Goal: Find contact information: Find contact information

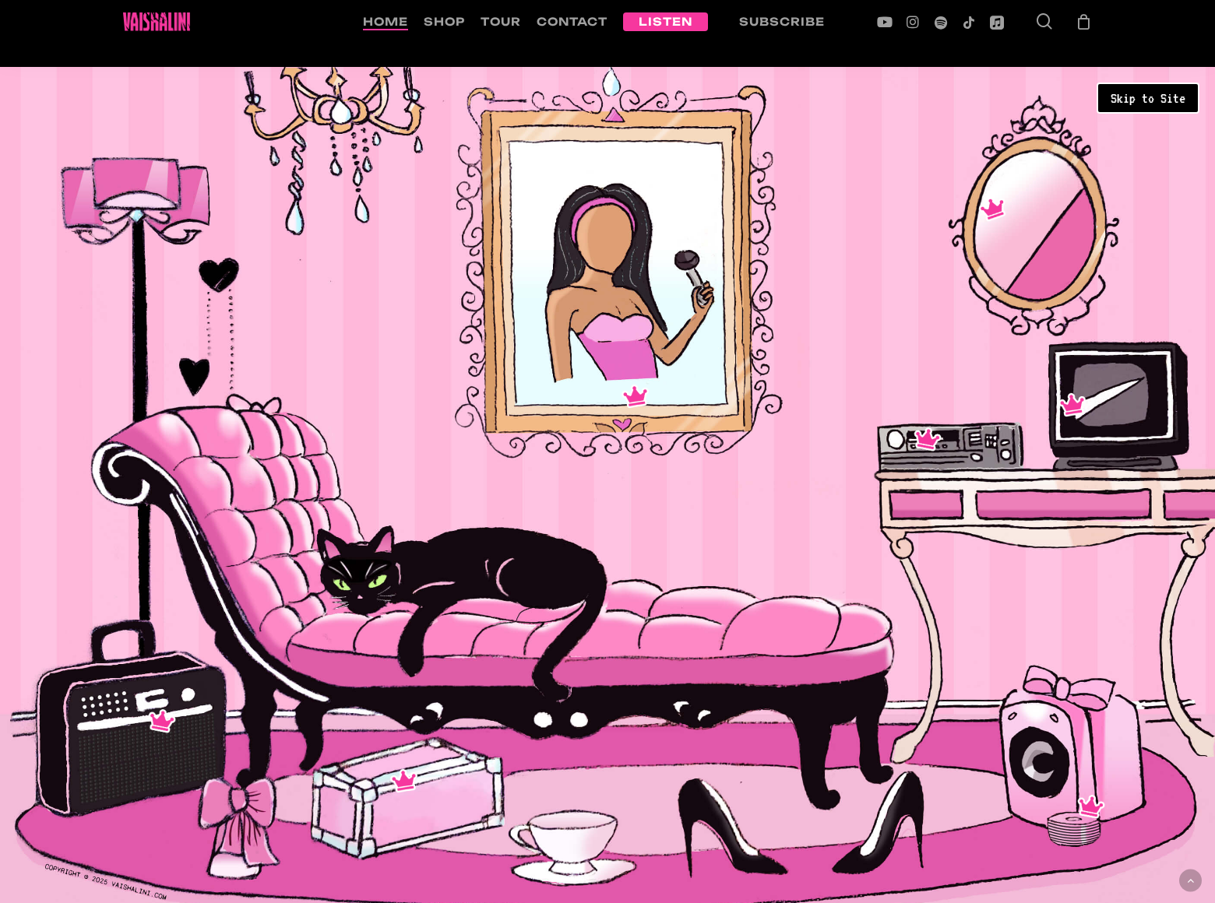
scroll to position [4612, 0]
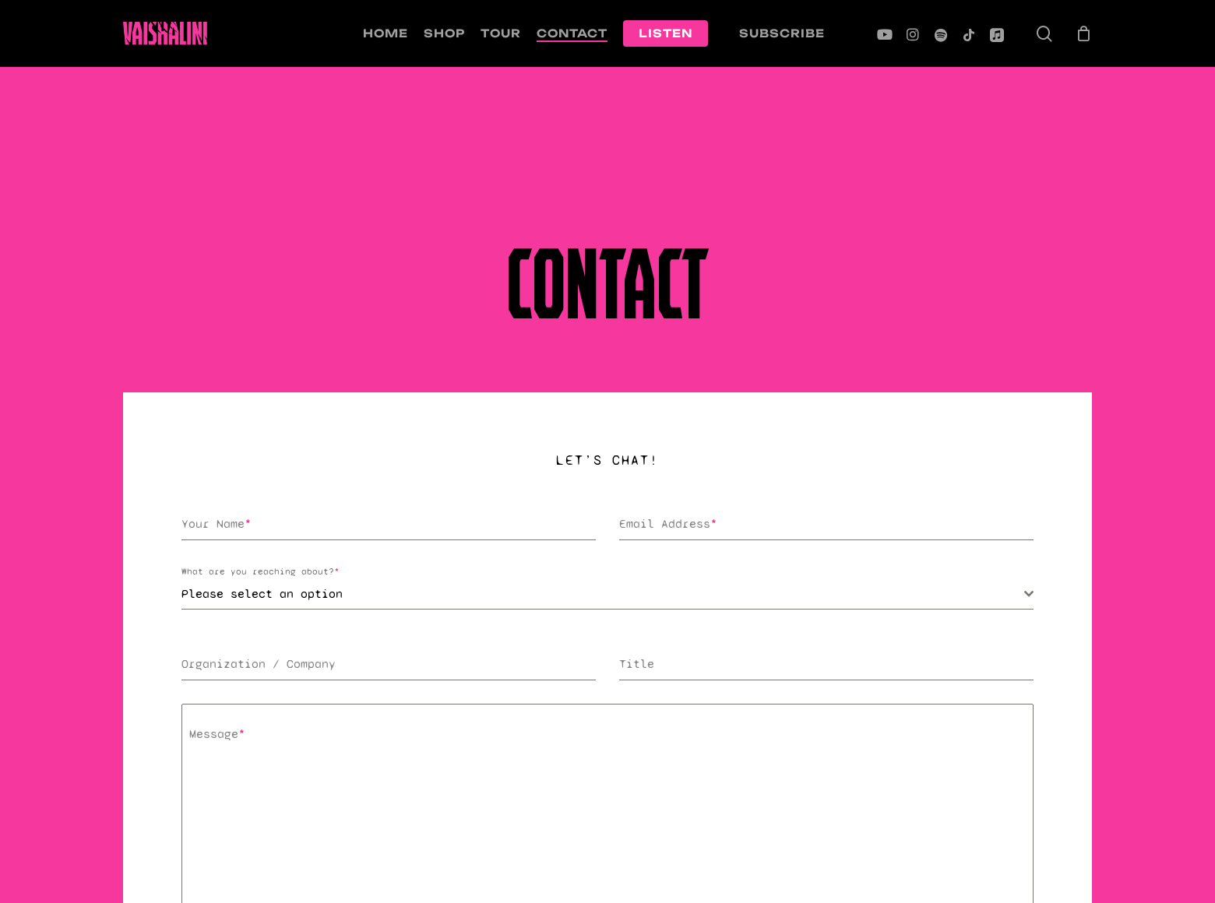
scroll to position [340, 0]
